Goal: Task Accomplishment & Management: Manage account settings

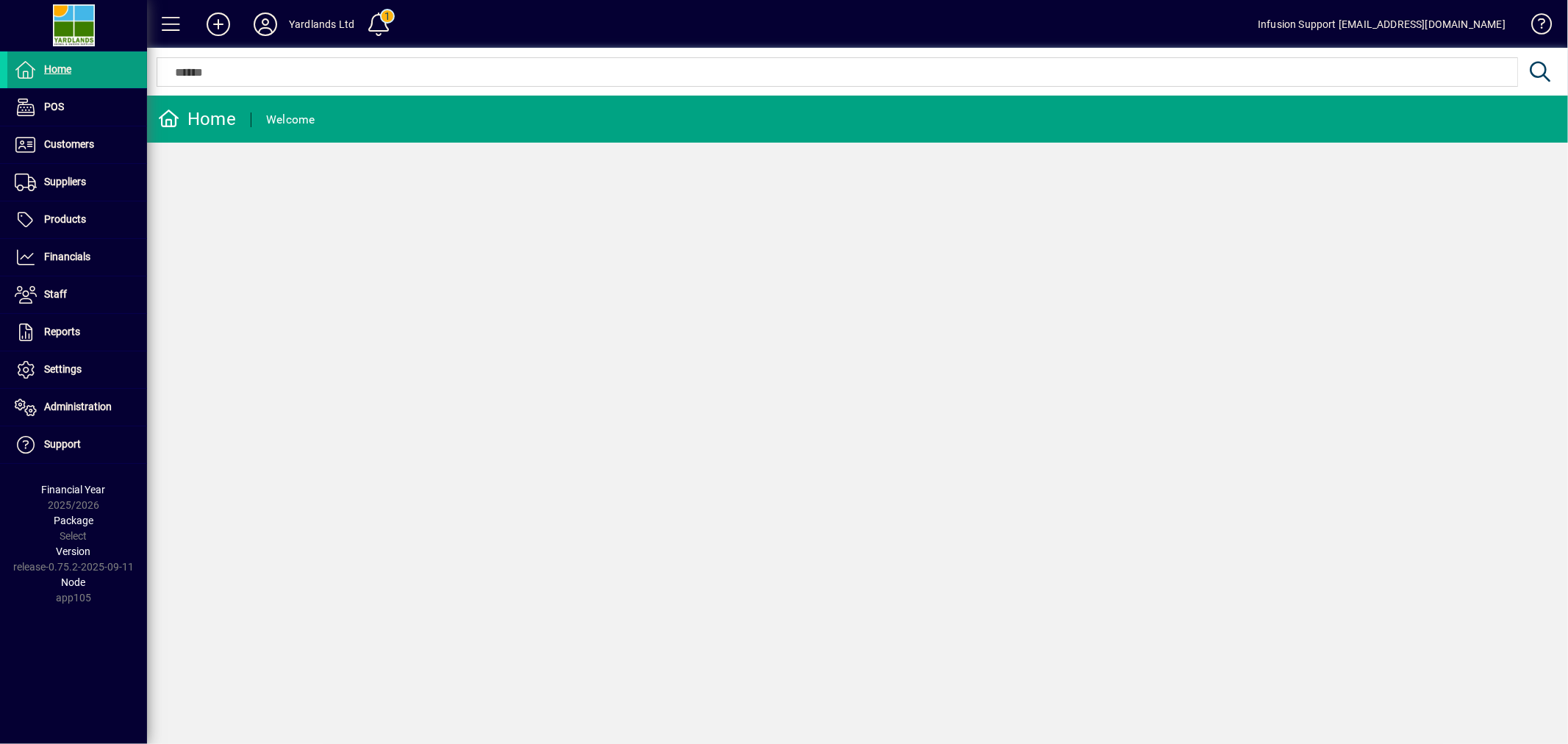
click at [45, 364] on span "Settings" at bounding box center [62, 369] width 38 height 12
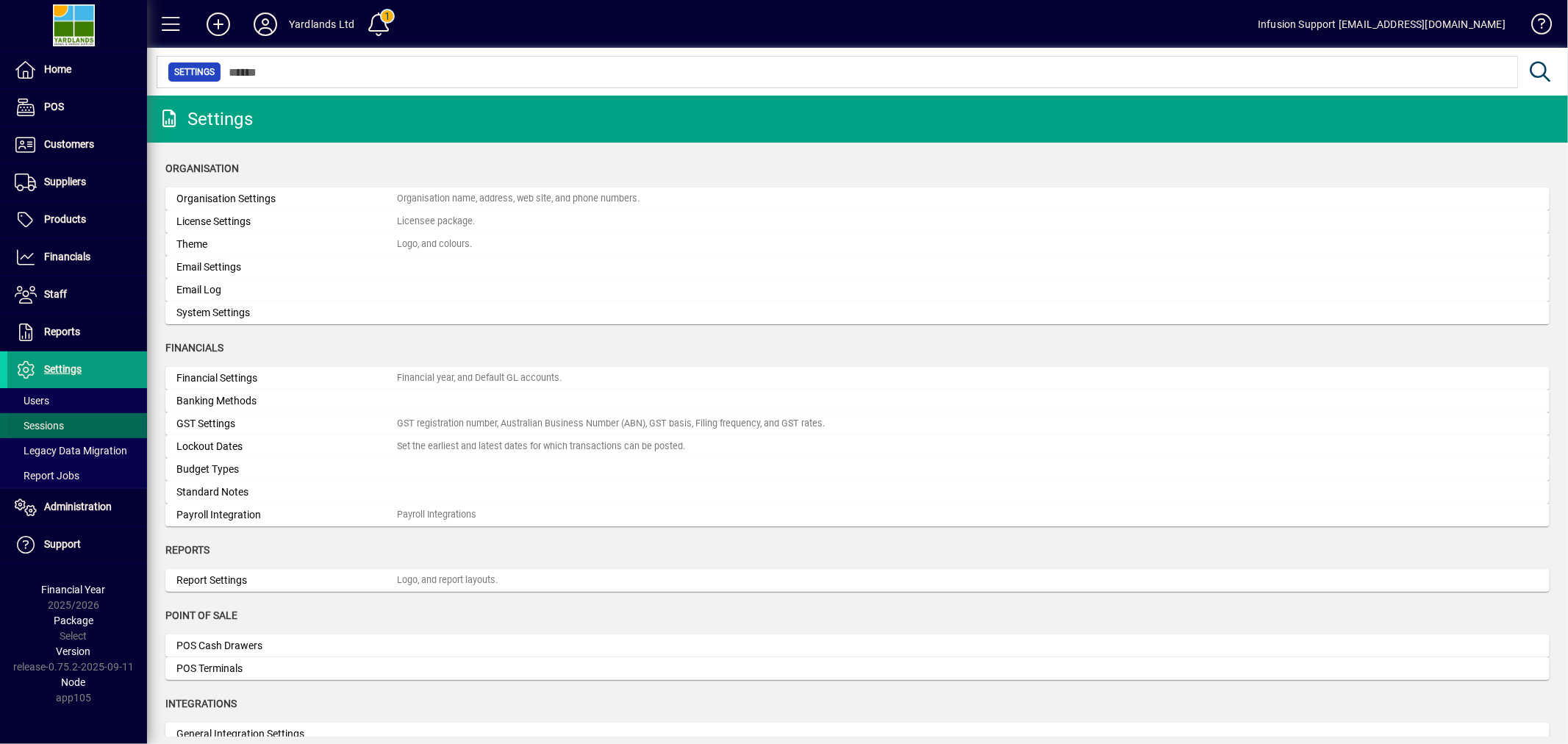
click at [64, 419] on span "Sessions" at bounding box center [39, 425] width 50 height 12
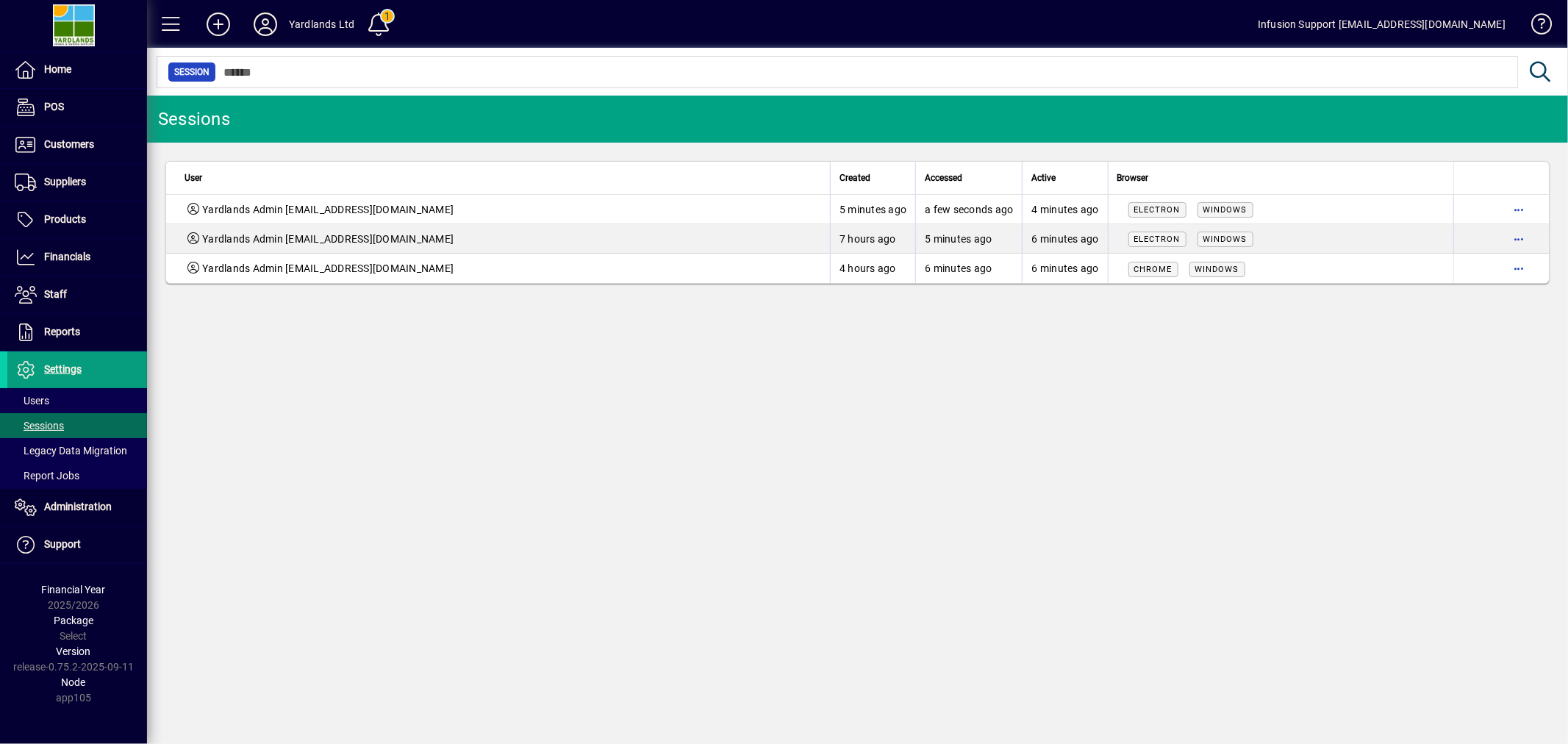
click at [255, 13] on icon at bounding box center [265, 24] width 29 height 24
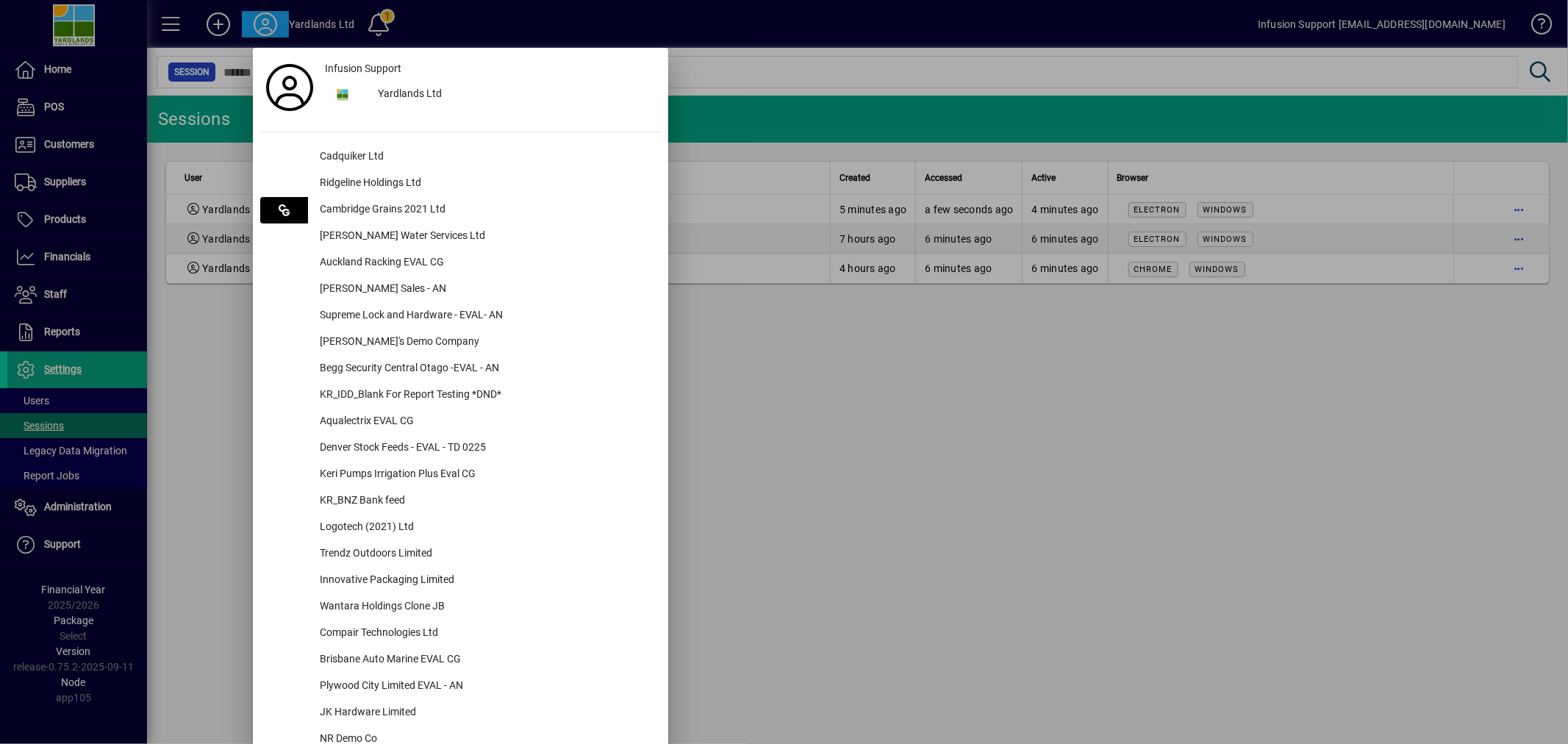
scroll to position [520, 0]
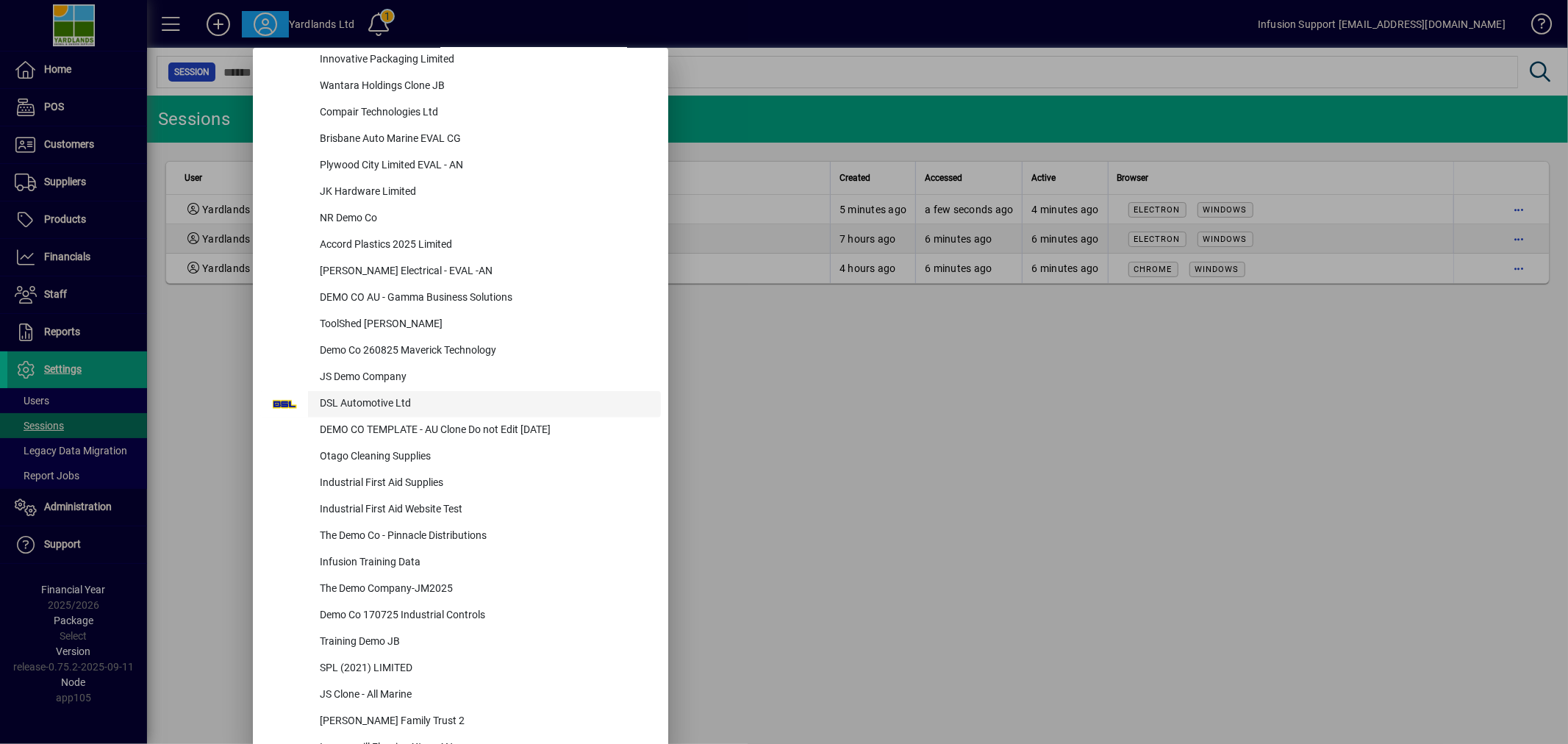
click at [381, 398] on div "DSL Automotive Ltd" at bounding box center [484, 404] width 353 height 26
